Goal: Task Accomplishment & Management: Use online tool/utility

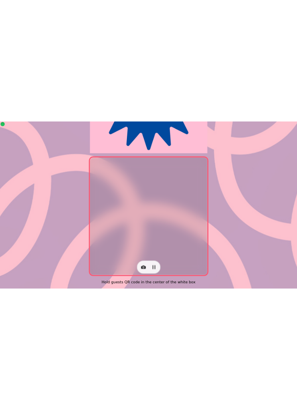
scroll to position [164, 0]
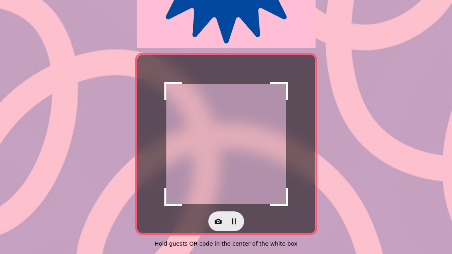
click at [207, 212] on div at bounding box center [226, 222] width 178 height 20
click at [217, 214] on button "button" at bounding box center [218, 222] width 16 height 16
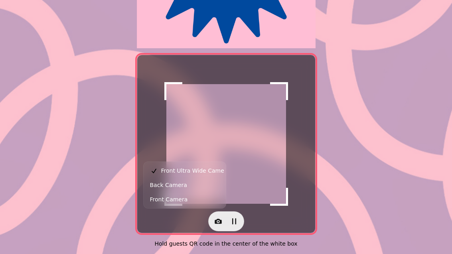
click at [198, 185] on button "Back Camera" at bounding box center [184, 185] width 79 height 14
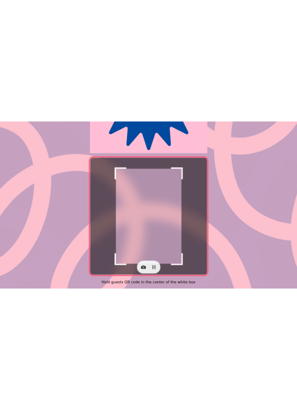
scroll to position [9, 0]
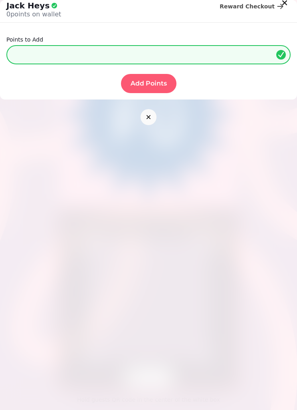
click at [148, 80] on span "Add Points" at bounding box center [149, 83] width 36 height 6
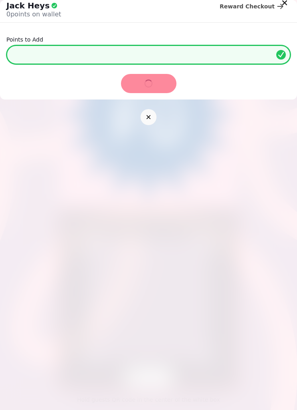
click at [220, 56] on input "*" at bounding box center [148, 54] width 284 height 19
type input "*"
type input "**"
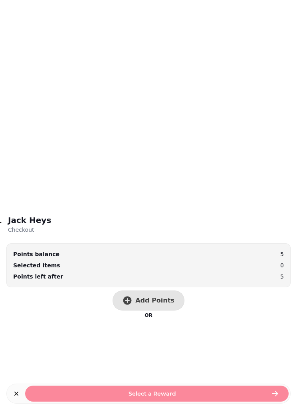
click at [151, 254] on span "Add Points" at bounding box center [154, 300] width 39 height 6
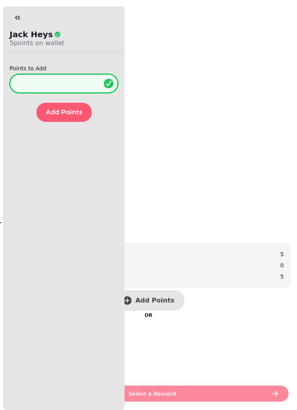
click at [63, 91] on input "*" at bounding box center [64, 83] width 109 height 19
type input "**"
click at [65, 109] on span "Add Points" at bounding box center [64, 112] width 36 height 6
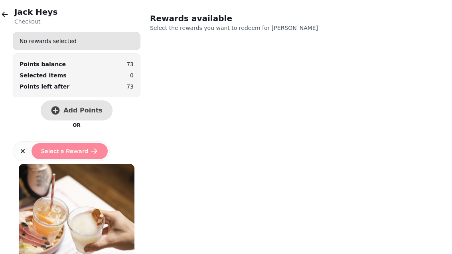
click at [12, 12] on button "button" at bounding box center [5, 14] width 16 height 16
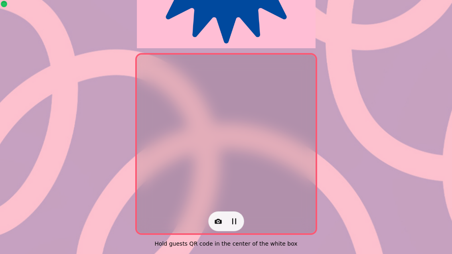
scroll to position [164, 0]
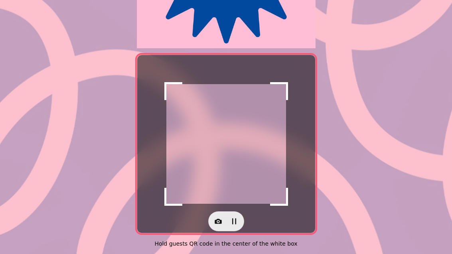
click at [206, 218] on div at bounding box center [226, 222] width 178 height 20
click at [216, 219] on icon "button" at bounding box center [218, 221] width 7 height 5
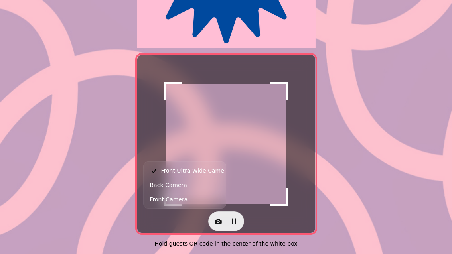
click at [190, 189] on button "Back Camera" at bounding box center [184, 185] width 79 height 14
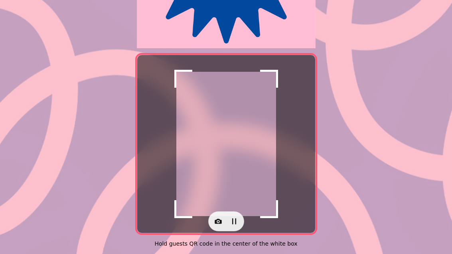
click at [304, 119] on div at bounding box center [226, 144] width 178 height 178
click at [366, 124] on div "Scanner paused Hold guests QR code in the center of the white box" at bounding box center [226, 48] width 452 height 414
click at [219, 218] on icon "button" at bounding box center [218, 222] width 8 height 8
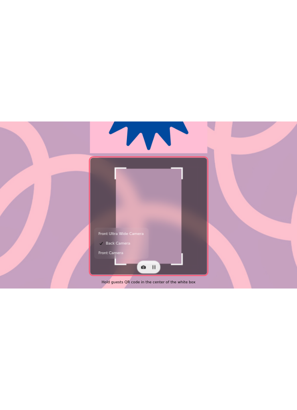
scroll to position [9, 0]
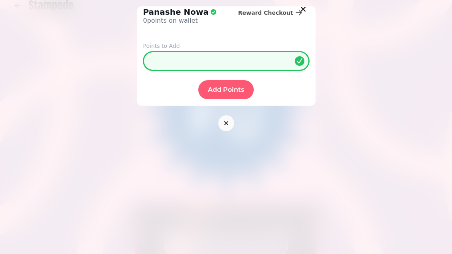
click at [184, 61] on input "*" at bounding box center [226, 60] width 166 height 19
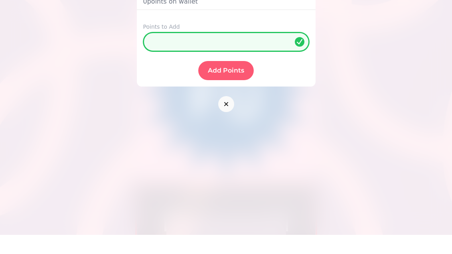
type input "**"
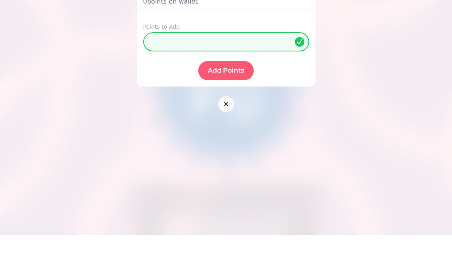
click at [217, 57] on form "Points to Add ** Add Points" at bounding box center [226, 71] width 179 height 70
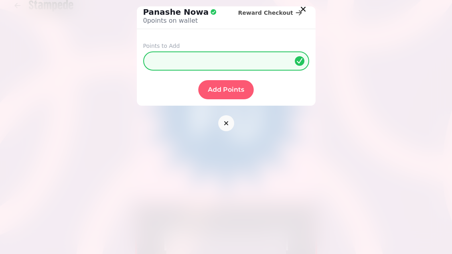
click at [244, 91] on span "Add Points" at bounding box center [226, 90] width 36 height 6
